Goal: Navigation & Orientation: Understand site structure

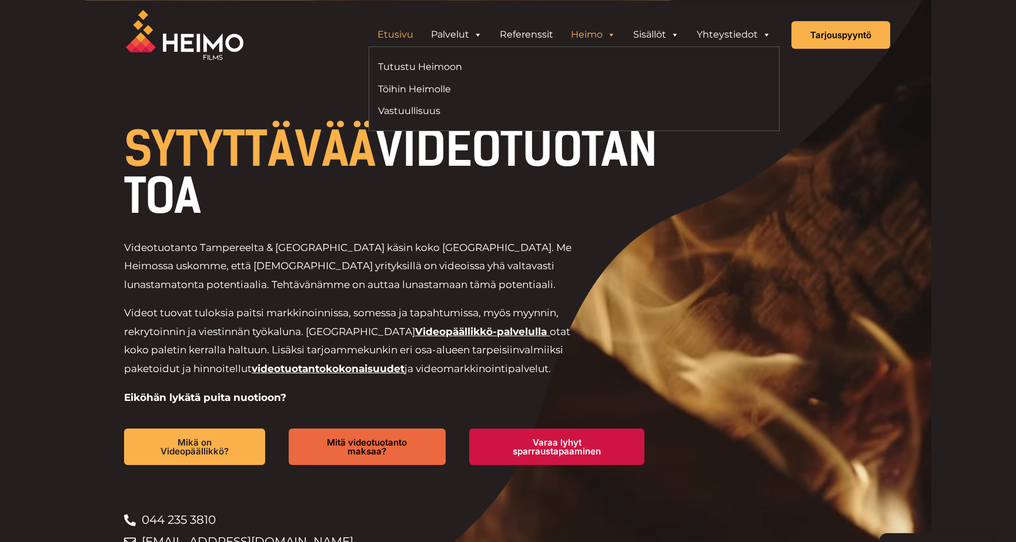
click at [608, 40] on span "Header Widget 1" at bounding box center [610, 35] width 9 height 24
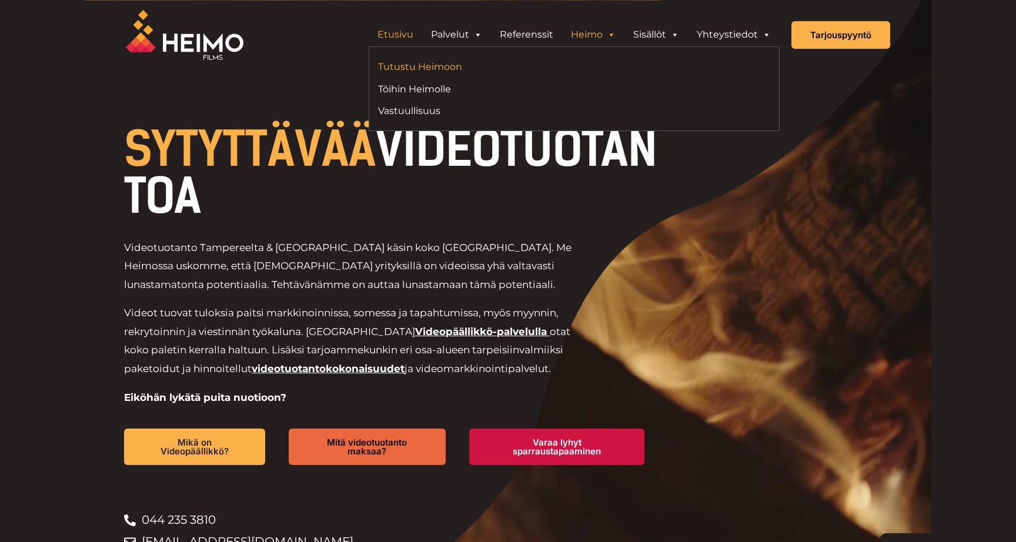
click at [447, 62] on link "Tutustu Heimoon" at bounding box center [472, 67] width 188 height 16
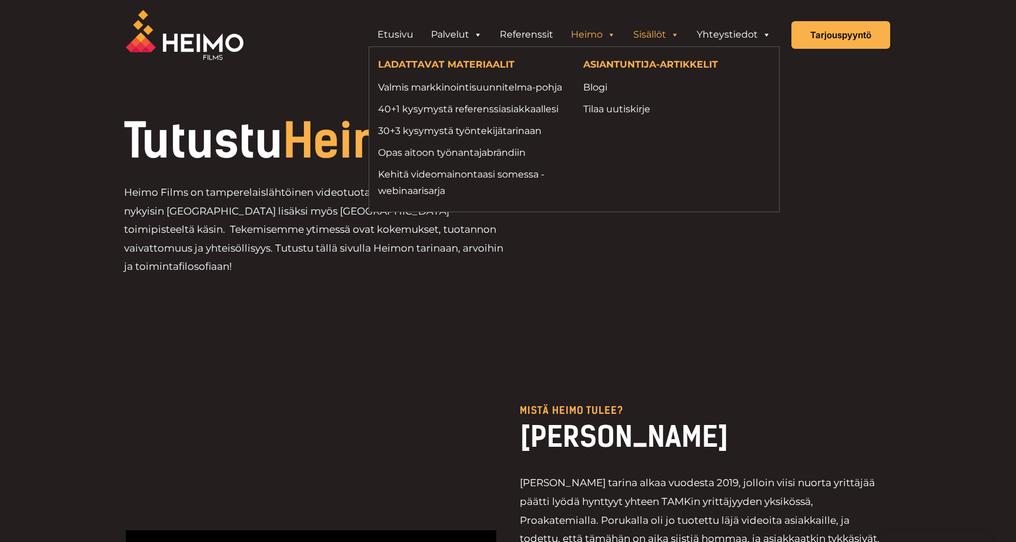
click at [681, 34] on link "Sisällöt" at bounding box center [655, 35] width 63 height 24
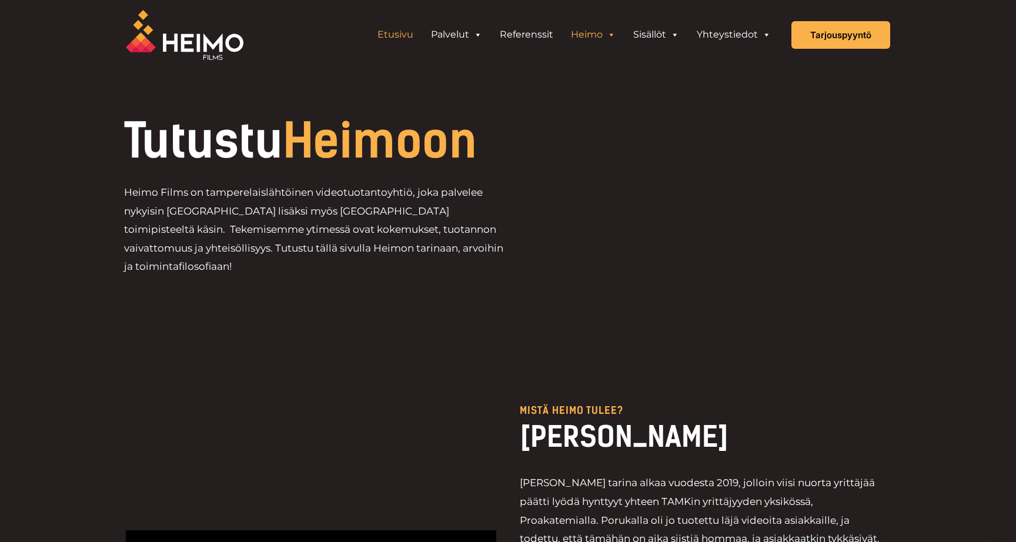
click at [397, 35] on link "Etusivu" at bounding box center [395, 35] width 53 height 24
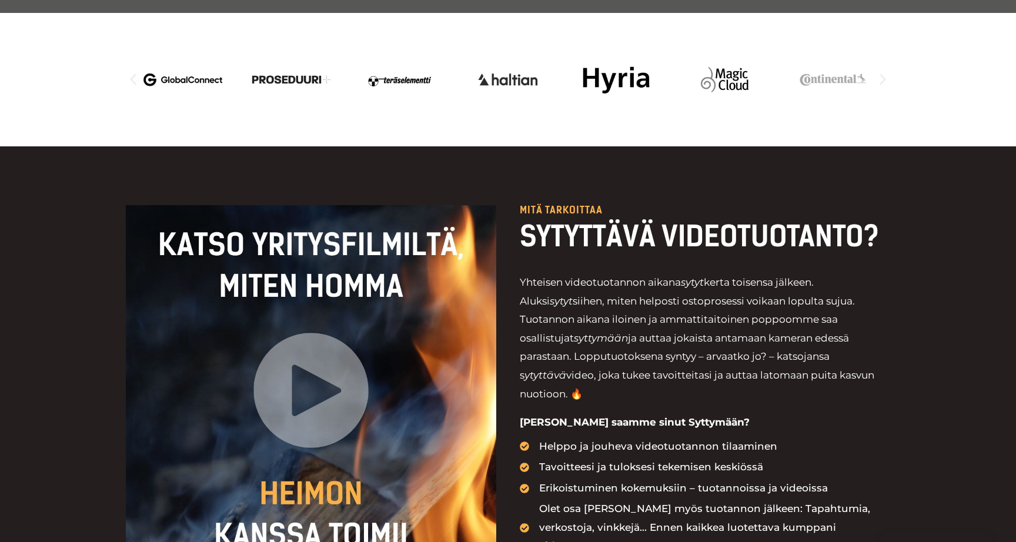
scroll to position [1377, 0]
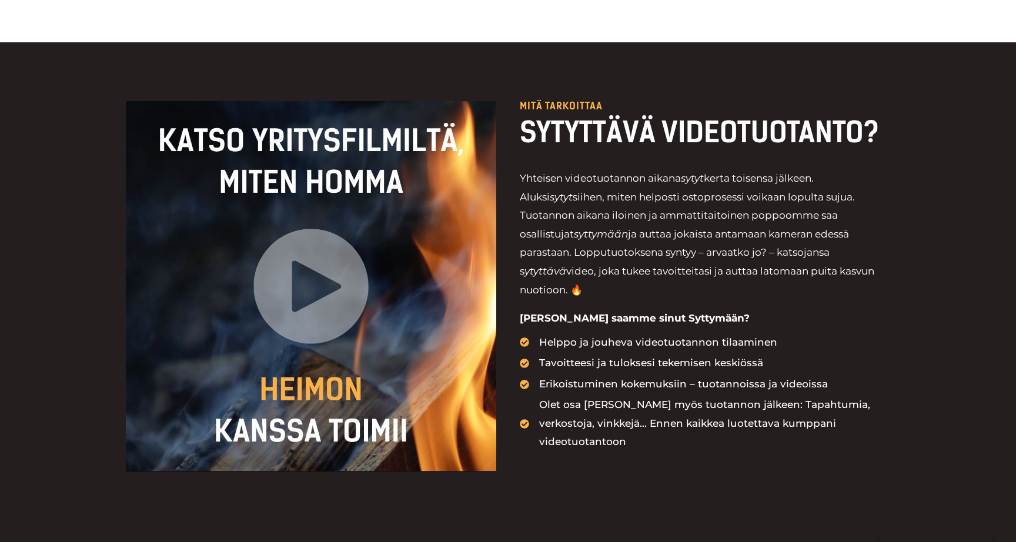
click at [316, 273] on div at bounding box center [311, 286] width 370 height 370
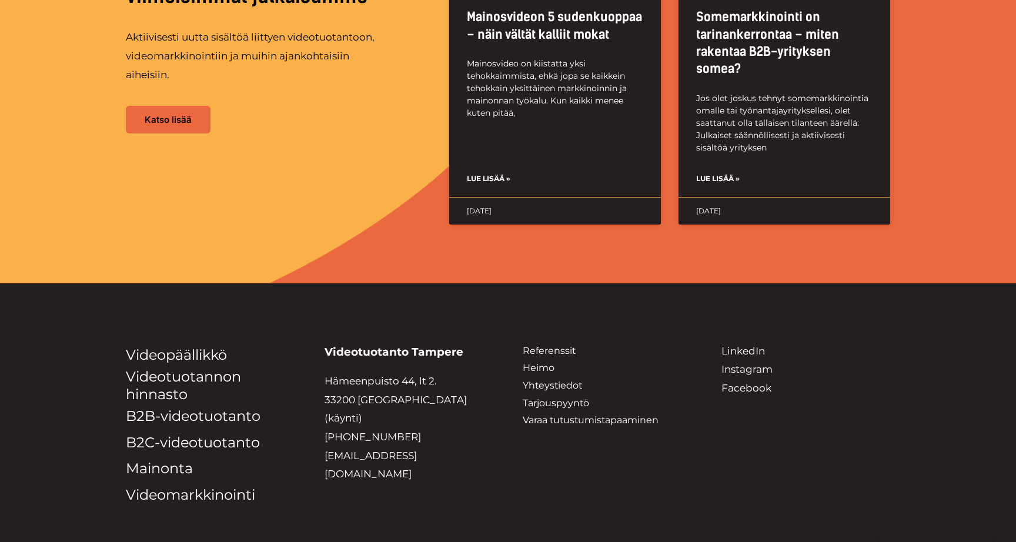
scroll to position [2662, 0]
